Goal: Share content: Share content

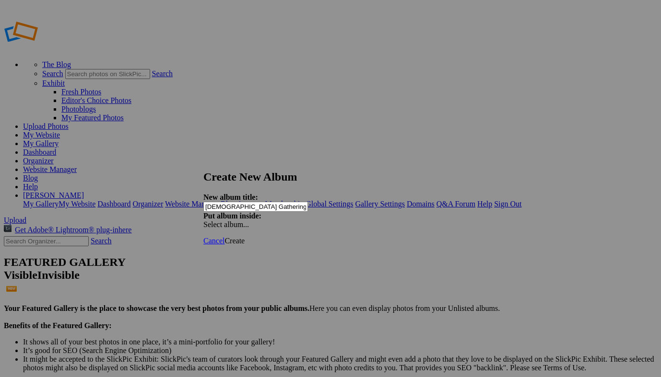
type input "[DEMOGRAPHIC_DATA] Gathering by Bellissima"
click at [244, 237] on span "Create" at bounding box center [234, 241] width 20 height 8
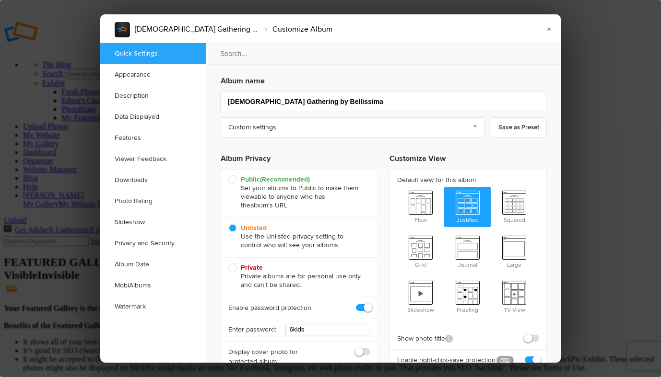
drag, startPoint x: 308, startPoint y: 328, endPoint x: 279, endPoint y: 327, distance: 29.3
click at [279, 327] on div "Enter password: 6kids" at bounding box center [299, 330] width 156 height 23
click at [370, 303] on span at bounding box center [370, 303] width 0 height 0
click at [370, 303] on input "checkbox" at bounding box center [370, 303] width 0 height 0
checkbox input "false"
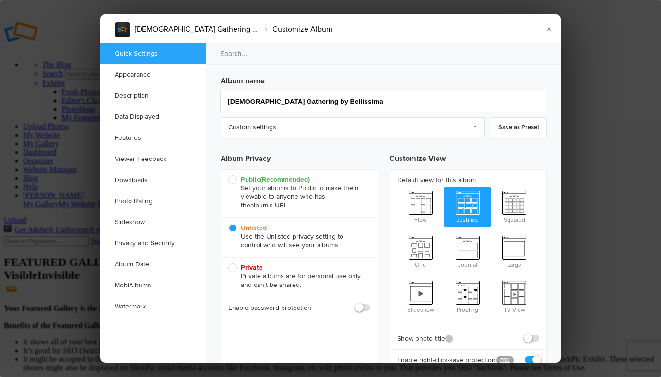
click at [234, 180] on span "Public (Recommended) Set your albums to Public to make them viewable to anyone …" at bounding box center [296, 192] width 137 height 35
click at [228, 175] on input "Public (Recommended) Set your albums to Public to make them viewable to anyone …" at bounding box center [228, 175] width 0 height 0
radio input "true"
click at [358, 159] on h3 "Album Privacy" at bounding box center [299, 157] width 157 height 24
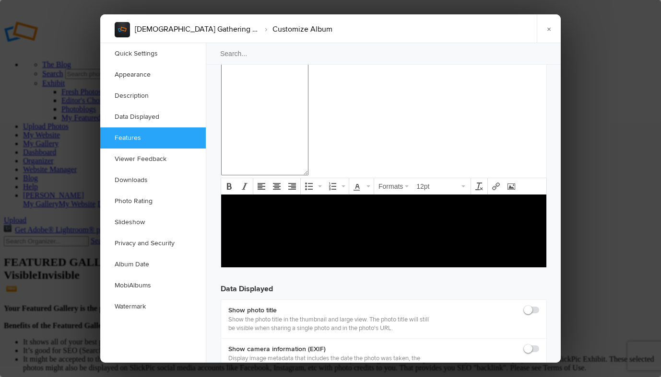
scroll to position [1125, 0]
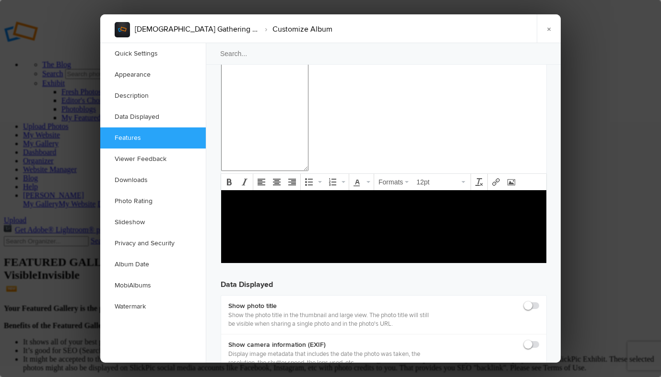
checkbox input "true"
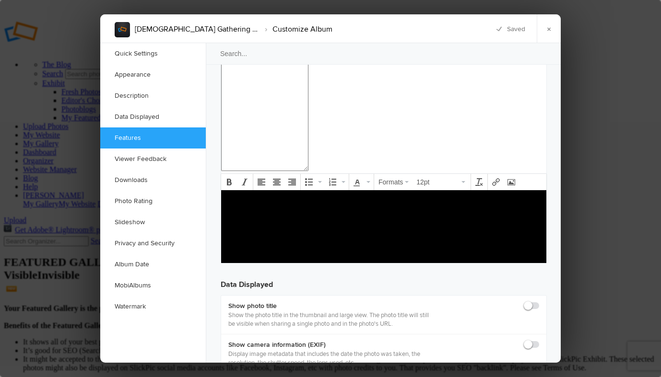
checkbox input "true"
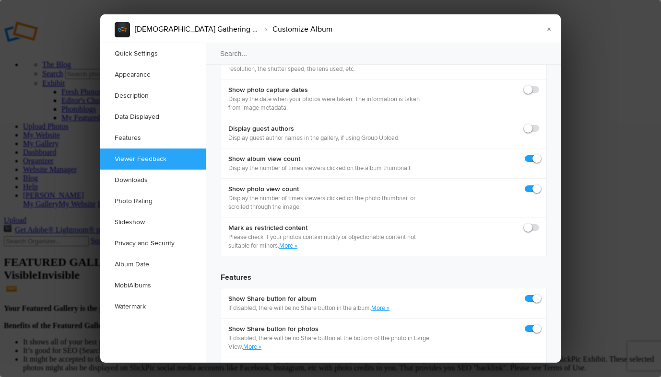
scroll to position [1425, 0]
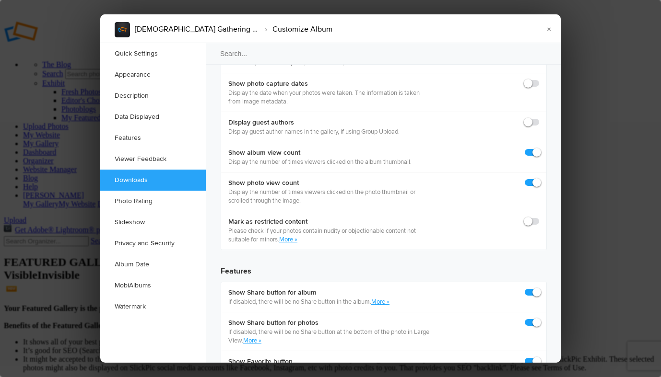
click at [417, 265] on div "Album name Goddess Gathering by Bellissima Custom settings Custom settings imag…" at bounding box center [383, 73] width 355 height 2911
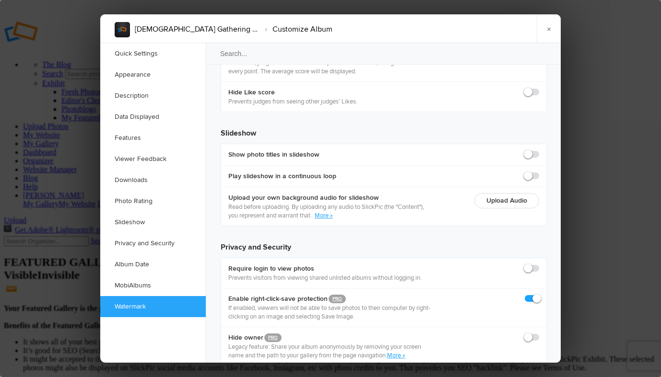
scroll to position [2136, 0]
checkbox input "true"
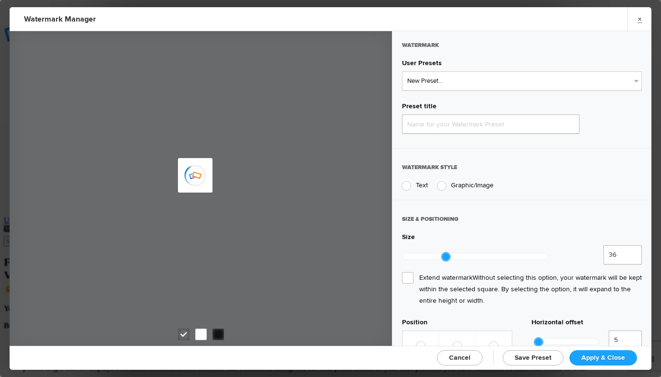
type input "Watermark-9/12/2025"
radio input "true"
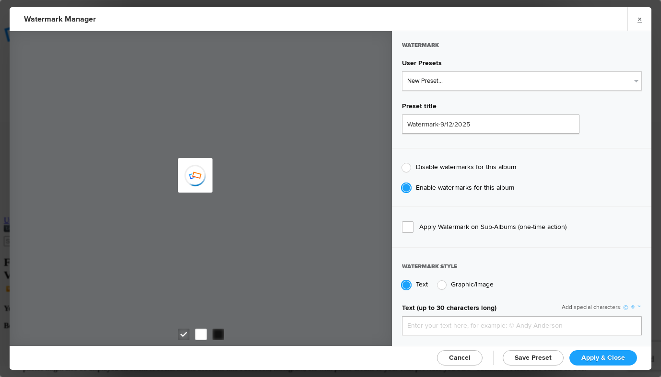
type input "Broadstonephoto"
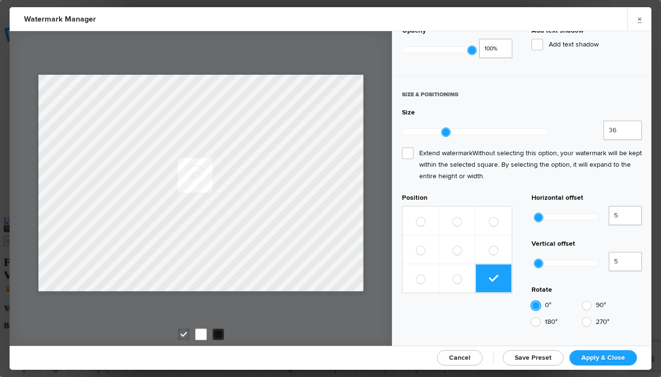
scroll to position [411, 0]
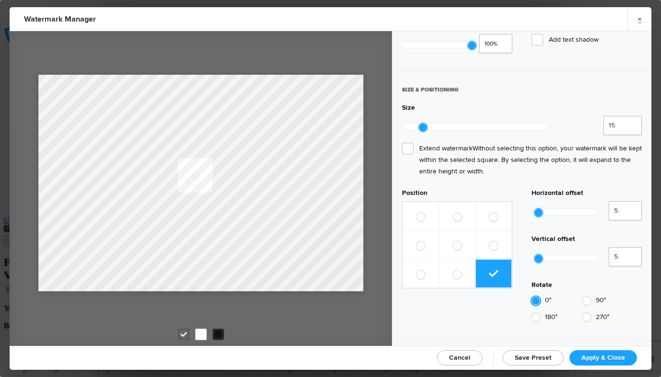
type input "14"
drag, startPoint x: 445, startPoint y: 122, endPoint x: 420, endPoint y: 127, distance: 25.4
click at [420, 127] on div at bounding box center [475, 127] width 146 height 22
click at [463, 259] on label at bounding box center [457, 273] width 36 height 29
click at [453, 269] on input "radio" at bounding box center [452, 269] width 0 height 0
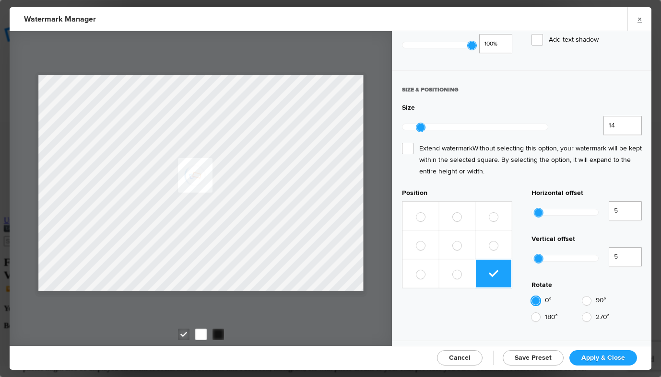
radio input "true"
click at [500, 259] on label at bounding box center [493, 273] width 36 height 29
click at [489, 269] on input "radio" at bounding box center [488, 269] width 0 height 0
radio input "true"
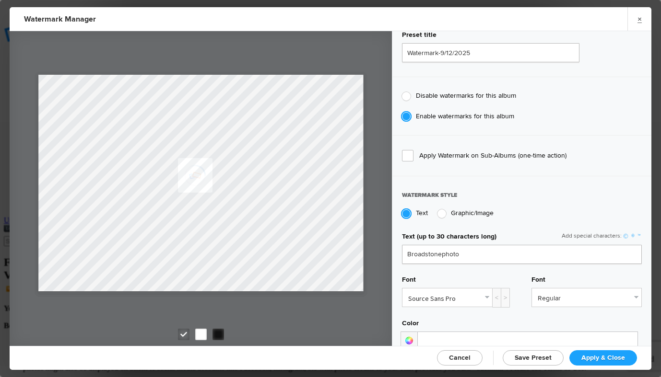
scroll to position [71, 0]
click at [441, 212] on div at bounding box center [441, 214] width 9 height 9
radio input "false"
radio input "true"
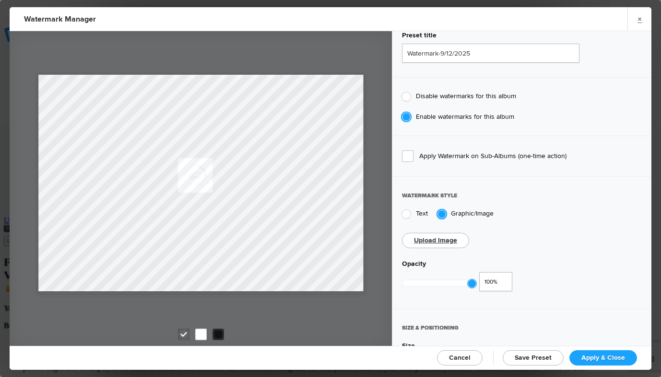
click at [441, 241] on link "Upload Image" at bounding box center [435, 240] width 43 height 8
click at [450, 238] on link "Upload Image" at bounding box center [435, 240] width 43 height 8
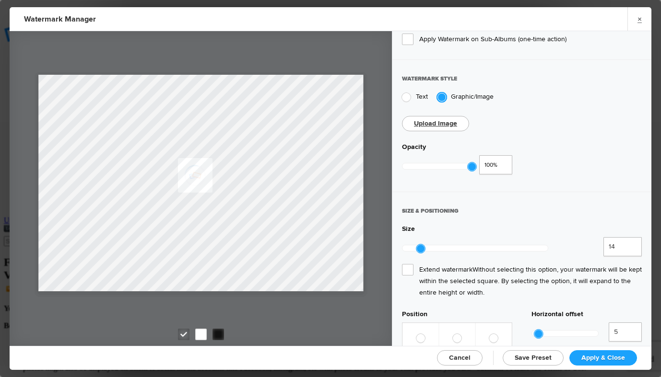
scroll to position [192, 0]
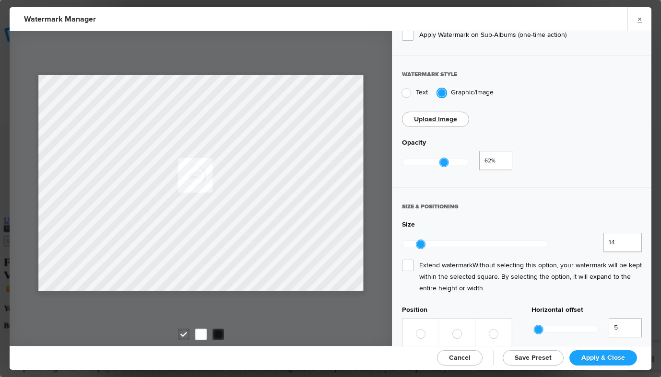
type input "0.42"
drag, startPoint x: 473, startPoint y: 159, endPoint x: 430, endPoint y: 160, distance: 42.7
click at [430, 160] on div at bounding box center [429, 162] width 9 height 9
drag, startPoint x: 419, startPoint y: 240, endPoint x: 482, endPoint y: 244, distance: 62.9
click at [482, 244] on div at bounding box center [475, 244] width 146 height 22
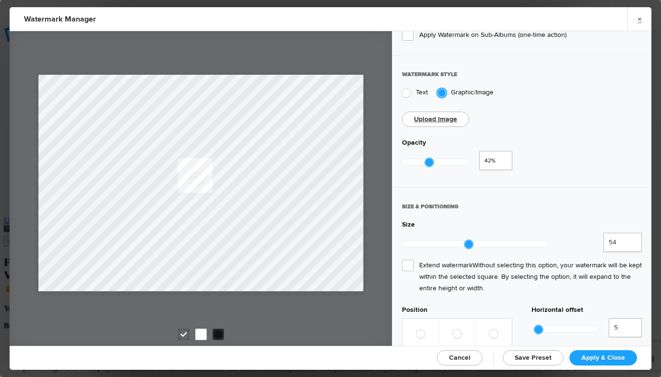
drag, startPoint x: 482, startPoint y: 240, endPoint x: 465, endPoint y: 239, distance: 16.8
click at [465, 240] on div at bounding box center [468, 244] width 9 height 9
type input "55"
click at [466, 240] on div at bounding box center [467, 244] width 9 height 9
drag, startPoint x: 431, startPoint y: 161, endPoint x: 443, endPoint y: 162, distance: 12.0
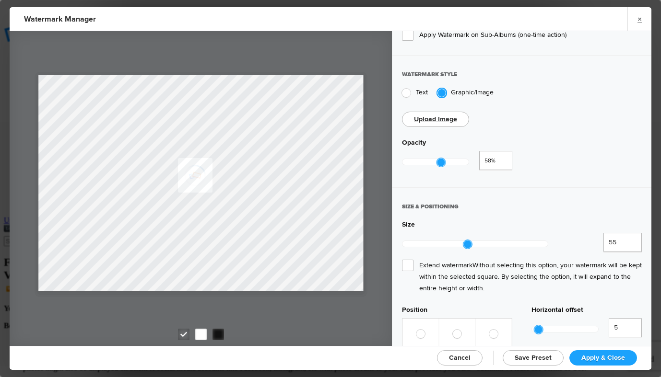
click at [443, 162] on div at bounding box center [441, 162] width 9 height 9
drag, startPoint x: 443, startPoint y: 162, endPoint x: 453, endPoint y: 163, distance: 10.6
click at [453, 163] on div at bounding box center [435, 162] width 67 height 22
type input "0.6"
drag, startPoint x: 452, startPoint y: 161, endPoint x: 443, endPoint y: 161, distance: 8.6
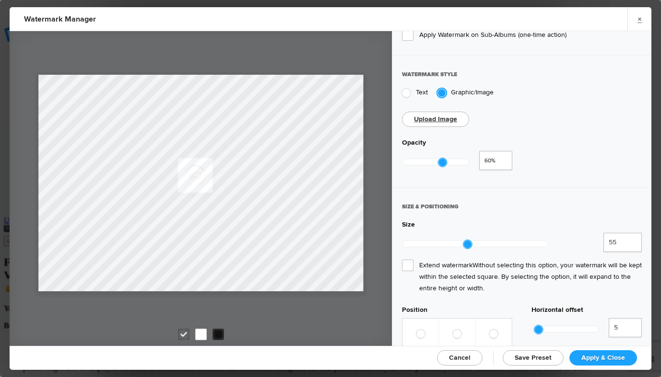
click at [443, 161] on div at bounding box center [442, 162] width 9 height 9
drag, startPoint x: 464, startPoint y: 238, endPoint x: 476, endPoint y: 237, distance: 12.1
click at [476, 240] on div at bounding box center [479, 244] width 9 height 9
drag, startPoint x: 476, startPoint y: 237, endPoint x: 464, endPoint y: 237, distance: 12.0
click at [464, 240] on div at bounding box center [467, 244] width 9 height 9
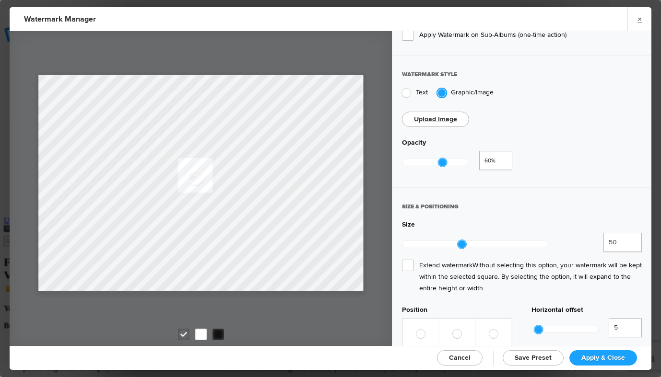
drag, startPoint x: 468, startPoint y: 239, endPoint x: 463, endPoint y: 239, distance: 5.3
click at [463, 240] on div at bounding box center [461, 244] width 9 height 9
type input "54"
click at [468, 240] on div at bounding box center [466, 244] width 9 height 9
click at [535, 212] on div "SIZE & POSITIONING" at bounding box center [522, 211] width 240 height 18
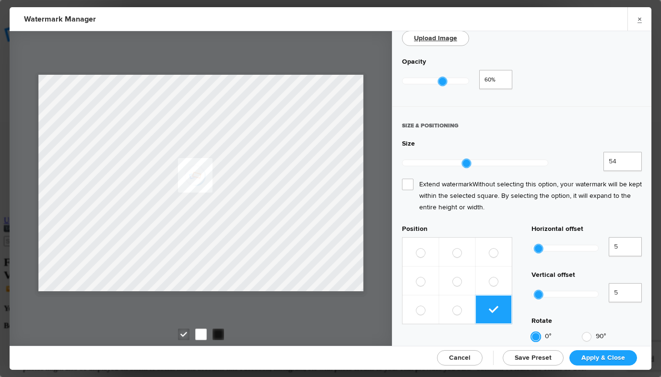
scroll to position [296, 0]
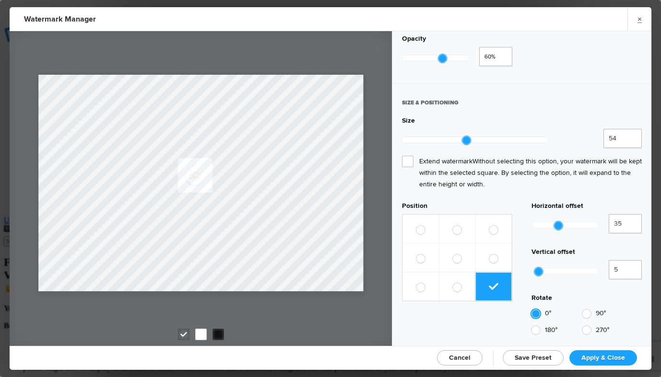
drag, startPoint x: 541, startPoint y: 193, endPoint x: 561, endPoint y: 193, distance: 20.1
click at [561, 221] on div at bounding box center [558, 225] width 9 height 9
type input "5"
drag, startPoint x: 558, startPoint y: 194, endPoint x: 538, endPoint y: 196, distance: 20.3
click at [538, 221] on div at bounding box center [538, 225] width 9 height 9
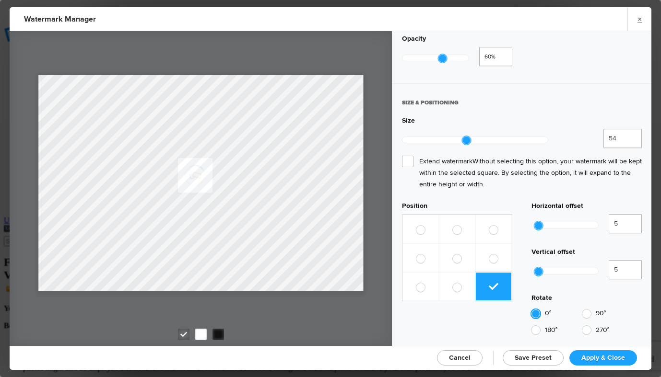
click at [588, 310] on div at bounding box center [586, 314] width 9 height 9
radio input "false"
click at [585, 326] on div at bounding box center [586, 330] width 9 height 9
radio input "false"
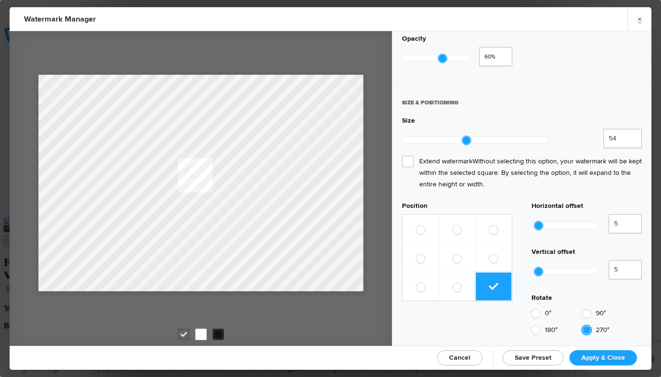
click at [538, 326] on div at bounding box center [535, 330] width 9 height 9
radio input "false"
click at [537, 310] on div at bounding box center [535, 314] width 9 height 9
radio input "false"
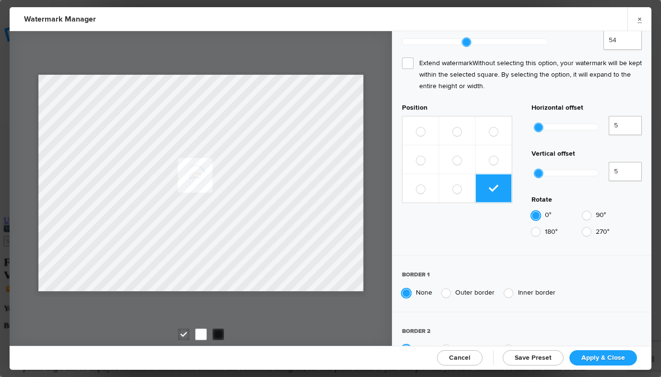
scroll to position [395, 0]
click at [444, 288] on div at bounding box center [446, 292] width 9 height 9
radio input "false"
radio input "true"
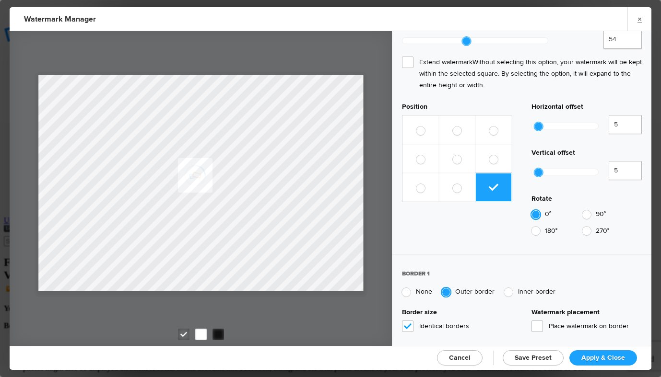
click at [405, 288] on div at bounding box center [406, 292] width 9 height 9
radio input "true"
radio input "false"
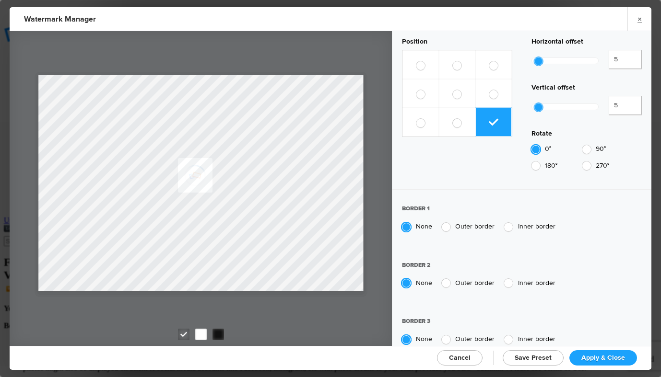
scroll to position [460, 0]
click at [601, 354] on span "Apply & Close" at bounding box center [603, 358] width 44 height 8
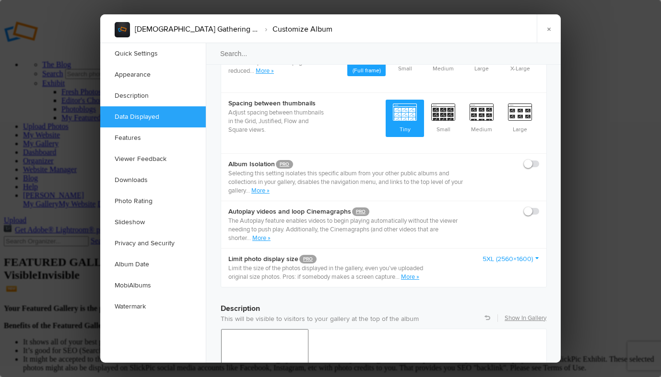
scroll to position [428, 0]
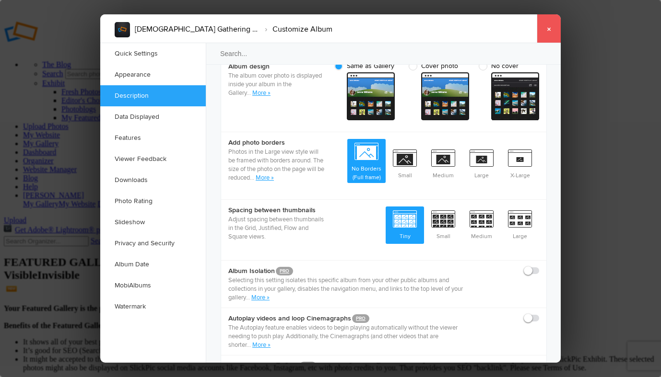
click at [553, 29] on link "×" at bounding box center [548, 28] width 24 height 29
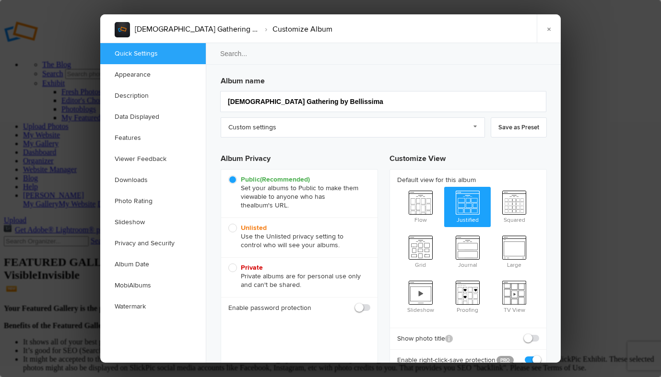
checkbox input "true"
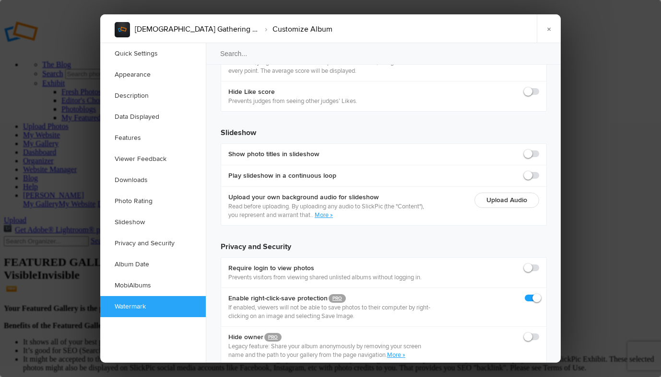
scroll to position [2136, 0]
click at [547, 35] on link "×" at bounding box center [548, 28] width 24 height 29
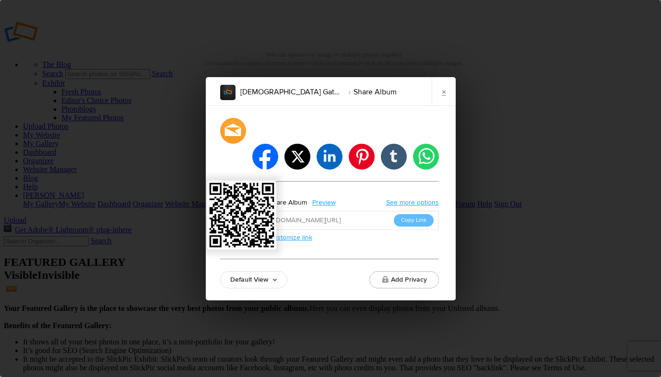
click at [243, 196] on img at bounding box center [241, 215] width 65 height 65
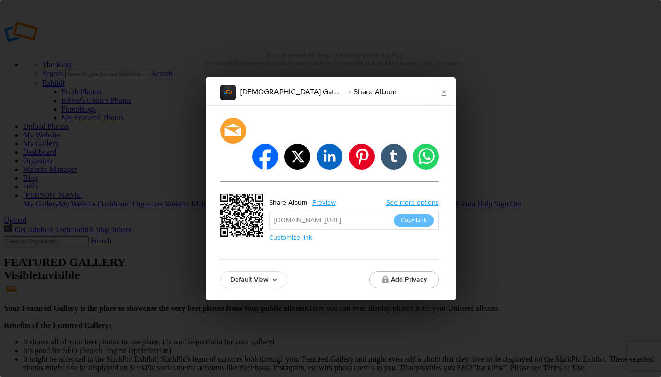
click at [397, 198] on link "See more options" at bounding box center [412, 202] width 53 height 8
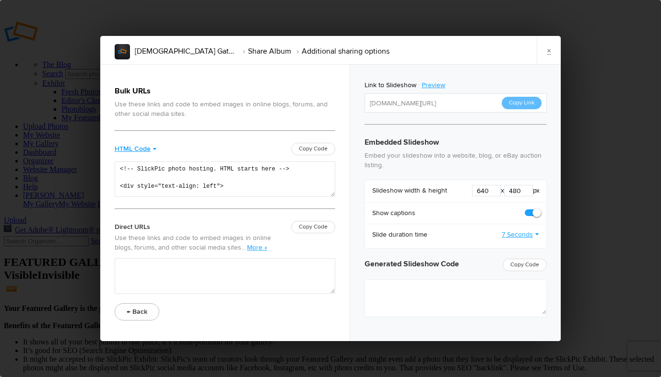
type textarea "<iframe src="https://www.slickpic.com/slideshow/simple/view/width/640/height/48…"
click at [143, 307] on button "← Back" at bounding box center [137, 311] width 45 height 17
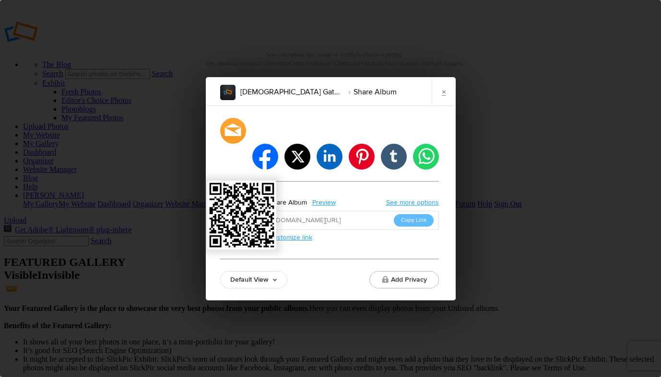
click at [237, 198] on img at bounding box center [241, 215] width 65 height 65
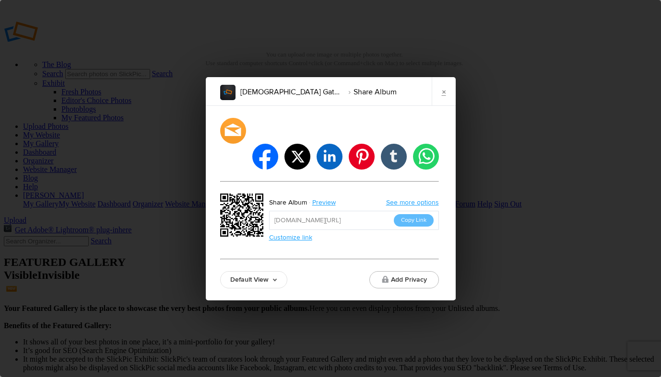
drag, startPoint x: 237, startPoint y: 198, endPoint x: 121, endPoint y: 234, distance: 121.5
click at [121, 234] on div "Goddess Gathering by Bellissima Share Album × facebook twitter linkedin pintere…" at bounding box center [330, 188] width 661 height 377
click at [219, 198] on div "facebook twitter linkedin pinterest tumblr whatsapp Share Album Preview See mor…" at bounding box center [330, 203] width 249 height 195
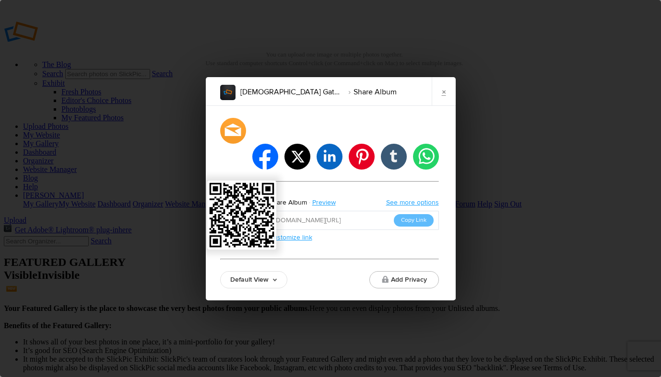
click at [250, 202] on img at bounding box center [241, 215] width 65 height 65
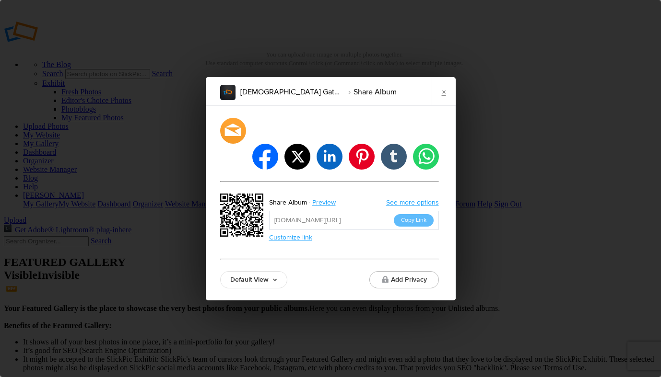
click at [275, 271] on link "Default View" at bounding box center [253, 279] width 67 height 17
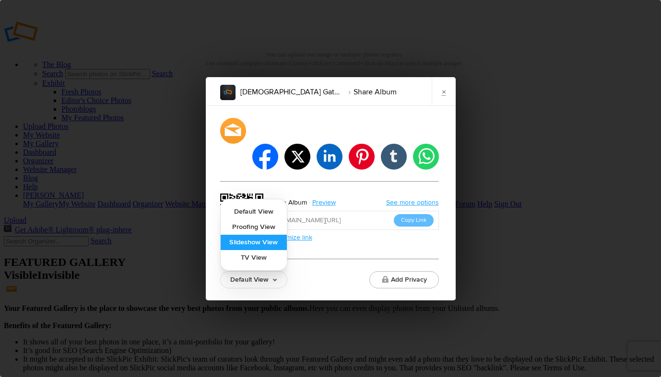
click at [270, 235] on link "Slideshow View" at bounding box center [254, 242] width 66 height 15
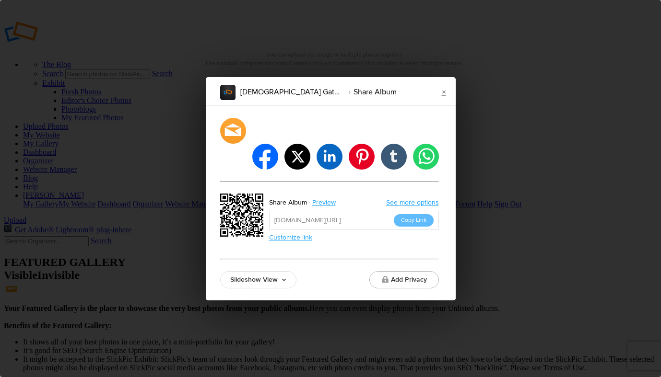
click at [283, 271] on link "Slideshow View" at bounding box center [258, 279] width 76 height 17
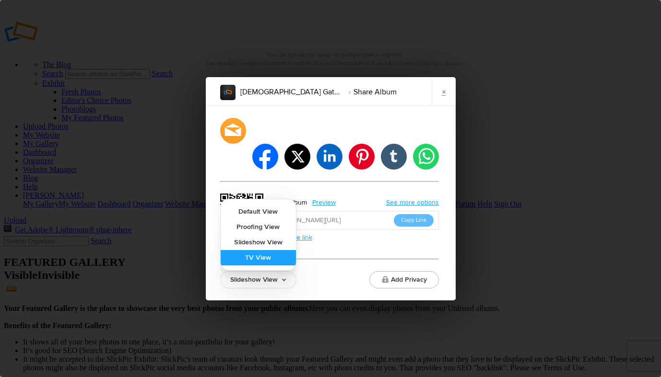
click at [266, 250] on link "TV View" at bounding box center [258, 257] width 75 height 15
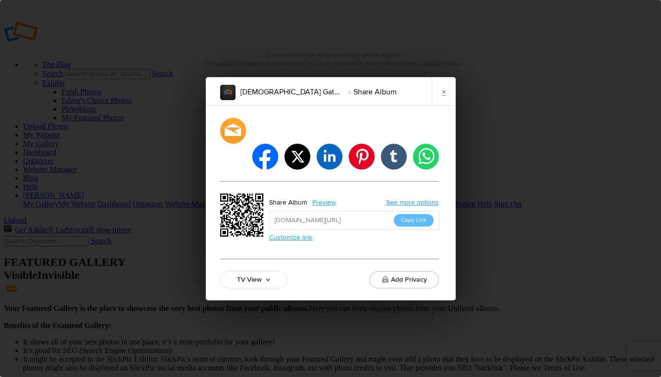
click at [268, 271] on link "TV View" at bounding box center [253, 279] width 67 height 17
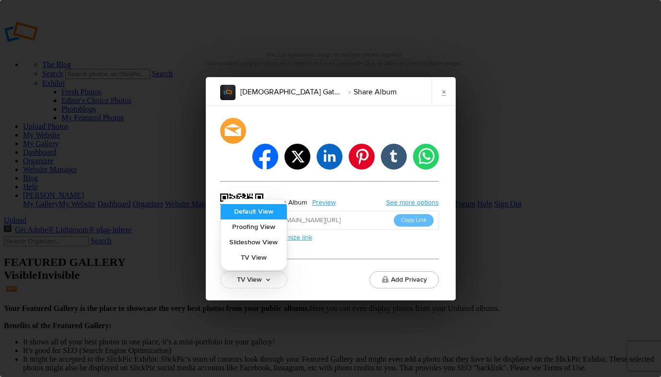
click at [261, 204] on link "Default View" at bounding box center [254, 211] width 66 height 15
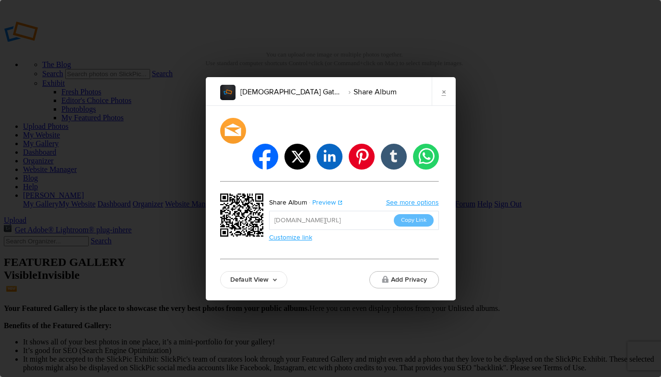
click at [323, 197] on link "Preview" at bounding box center [325, 203] width 36 height 12
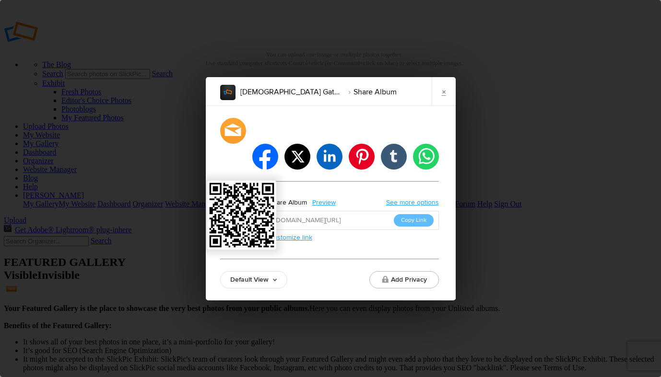
click at [252, 208] on img at bounding box center [241, 215] width 65 height 65
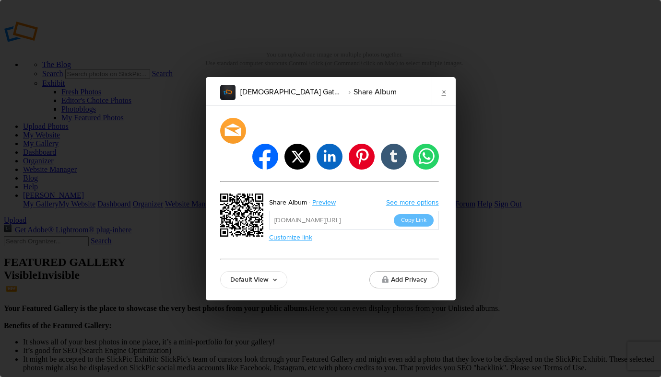
click at [293, 233] on link "Customize link" at bounding box center [290, 237] width 43 height 8
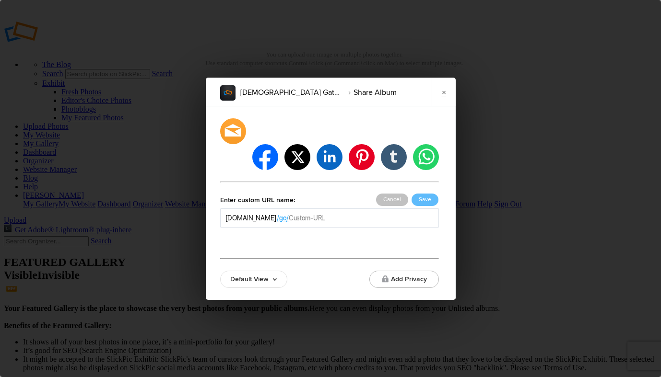
click at [340, 213] on input "text" at bounding box center [361, 218] width 145 height 10
type input "GoddessGathering"
click at [425, 194] on button "Save" at bounding box center [424, 200] width 27 height 12
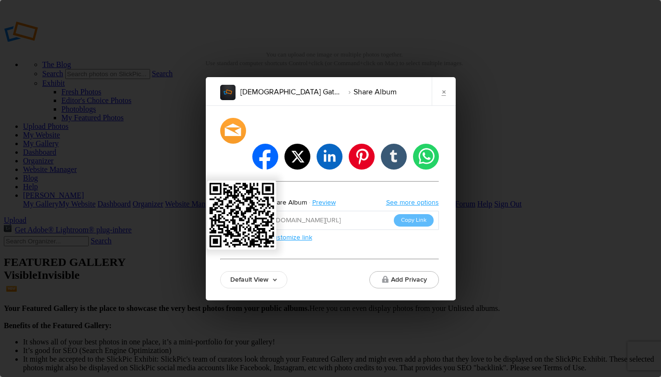
click at [242, 196] on img at bounding box center [241, 215] width 65 height 65
click at [247, 194] on img at bounding box center [241, 215] width 65 height 65
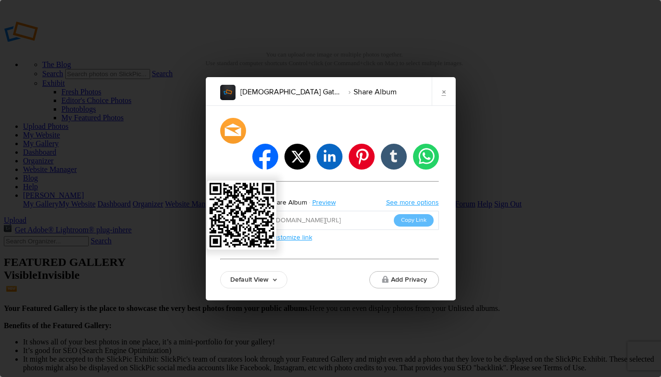
click at [247, 194] on img at bounding box center [241, 215] width 65 height 65
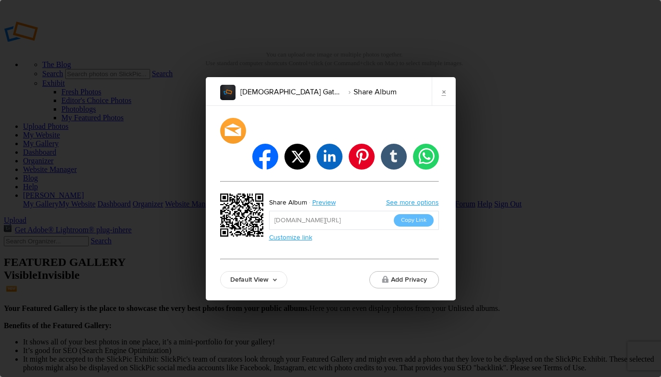
drag, startPoint x: 247, startPoint y: 194, endPoint x: 277, endPoint y: 174, distance: 35.2
click at [277, 174] on div "facebook twitter linkedin pinterest tumblr whatsapp Share Album Preview See mor…" at bounding box center [329, 203] width 219 height 171
drag, startPoint x: 216, startPoint y: 174, endPoint x: 270, endPoint y: 237, distance: 83.0
click at [270, 237] on div "facebook twitter linkedin pinterest tumblr whatsapp Share Album Preview See mor…" at bounding box center [330, 203] width 249 height 195
click at [279, 172] on div "facebook twitter linkedin pinterest tumblr whatsapp Share Album Preview See mor…" at bounding box center [329, 203] width 219 height 171
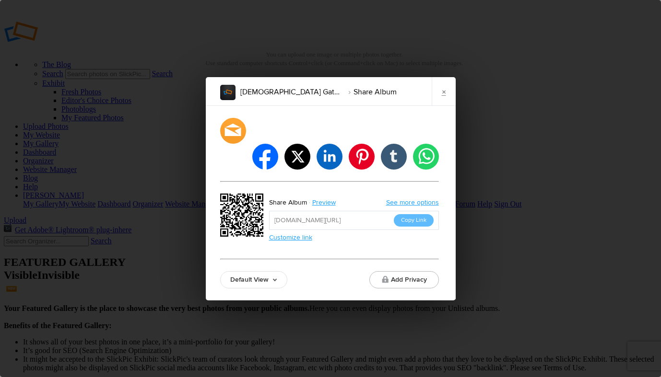
click at [402, 198] on link "See more options" at bounding box center [412, 202] width 53 height 8
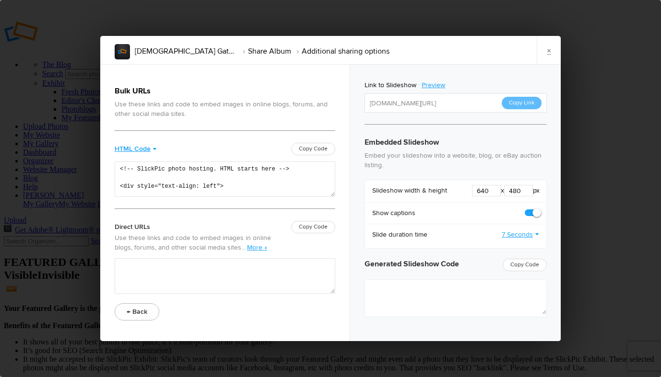
type textarea "<iframe src="https://www.slickpic.com/slideshow/simple/view/width/640/height/48…"
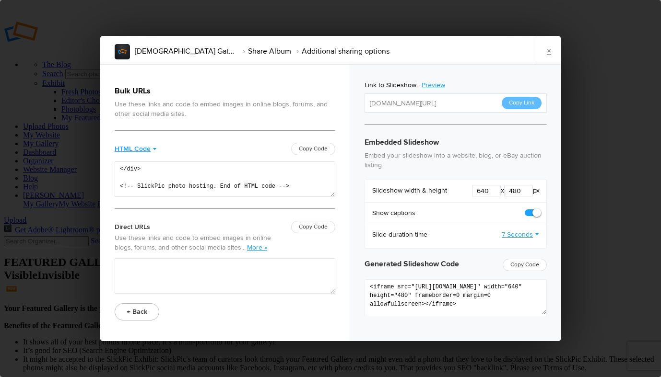
scroll to position [35, 0]
click at [142, 308] on button "← Back" at bounding box center [137, 311] width 45 height 17
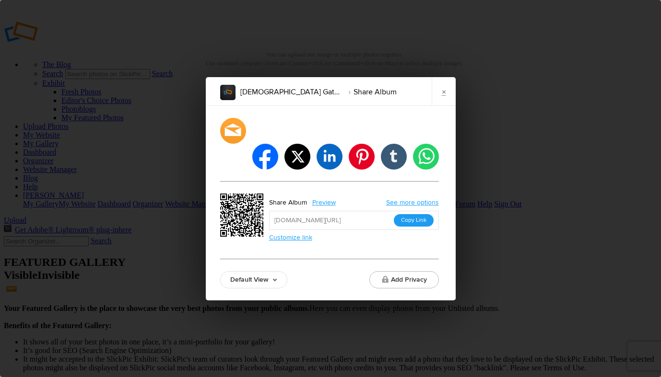
click at [420, 214] on button "Copy Link" at bounding box center [414, 220] width 40 height 12
